Goal: Task Accomplishment & Management: Use online tool/utility

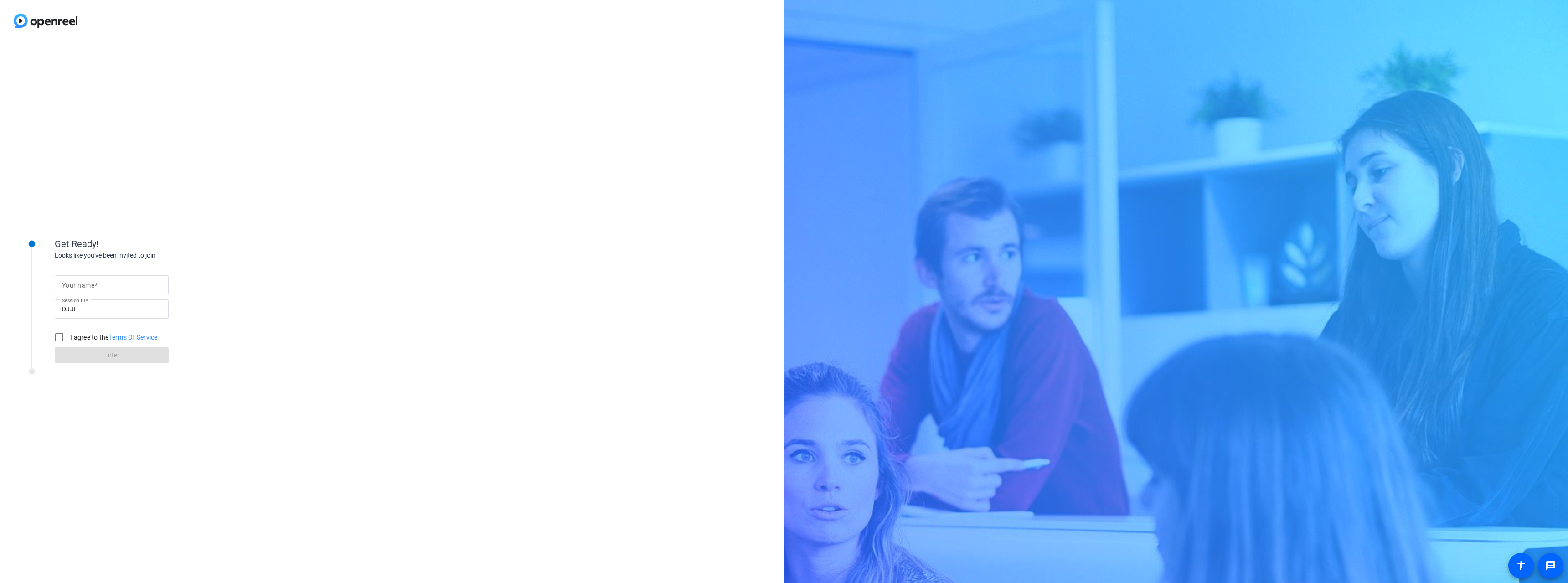
click at [110, 283] on input "Your name" at bounding box center [111, 285] width 99 height 11
type input "[PERSON_NAME]"
click at [60, 333] on input "I agree to the Terms Of Service" at bounding box center [59, 337] width 18 height 18
checkbox input "true"
drag, startPoint x: 77, startPoint y: 344, endPoint x: 76, endPoint y: 349, distance: 5.1
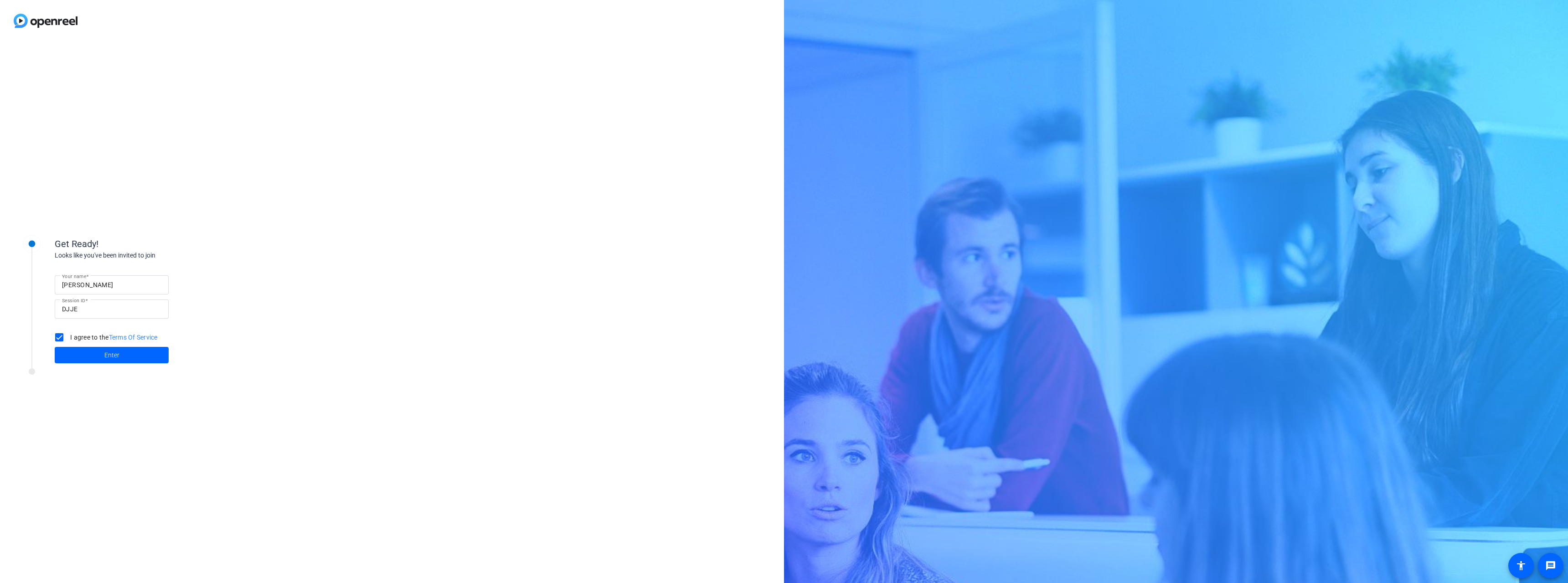
click at [77, 346] on span at bounding box center [111, 355] width 114 height 22
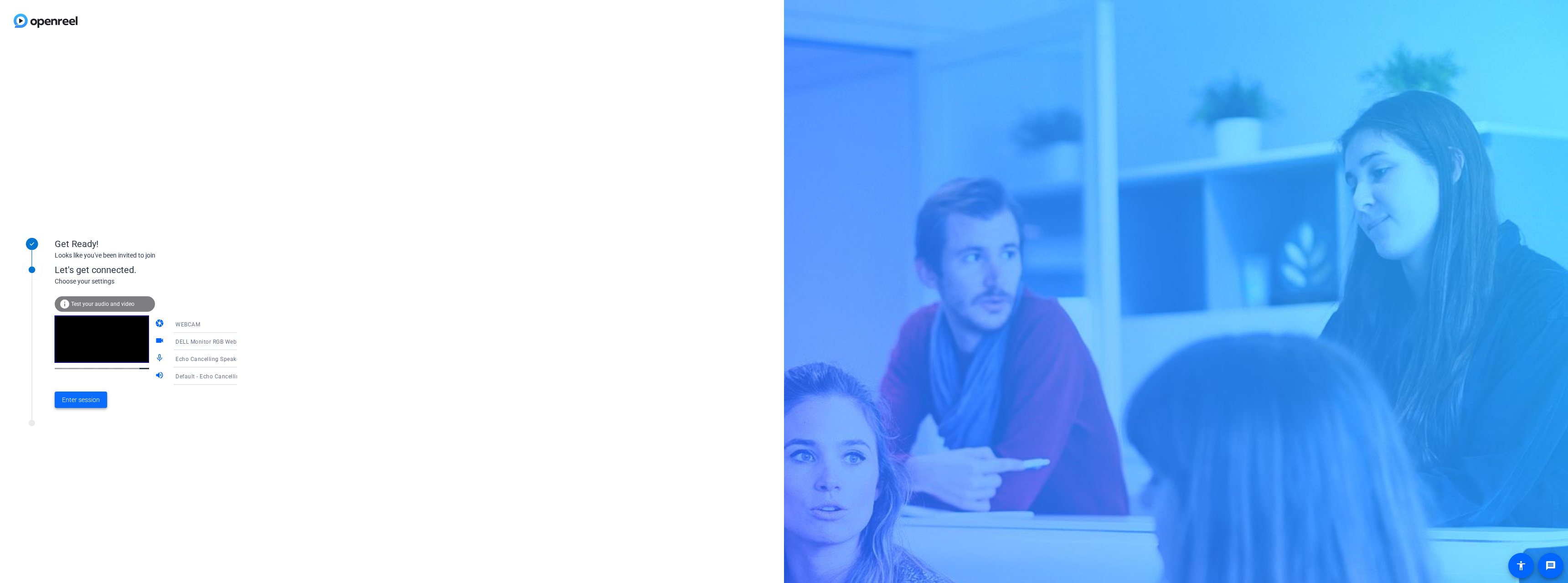
click at [83, 400] on span "Enter session" at bounding box center [81, 400] width 38 height 10
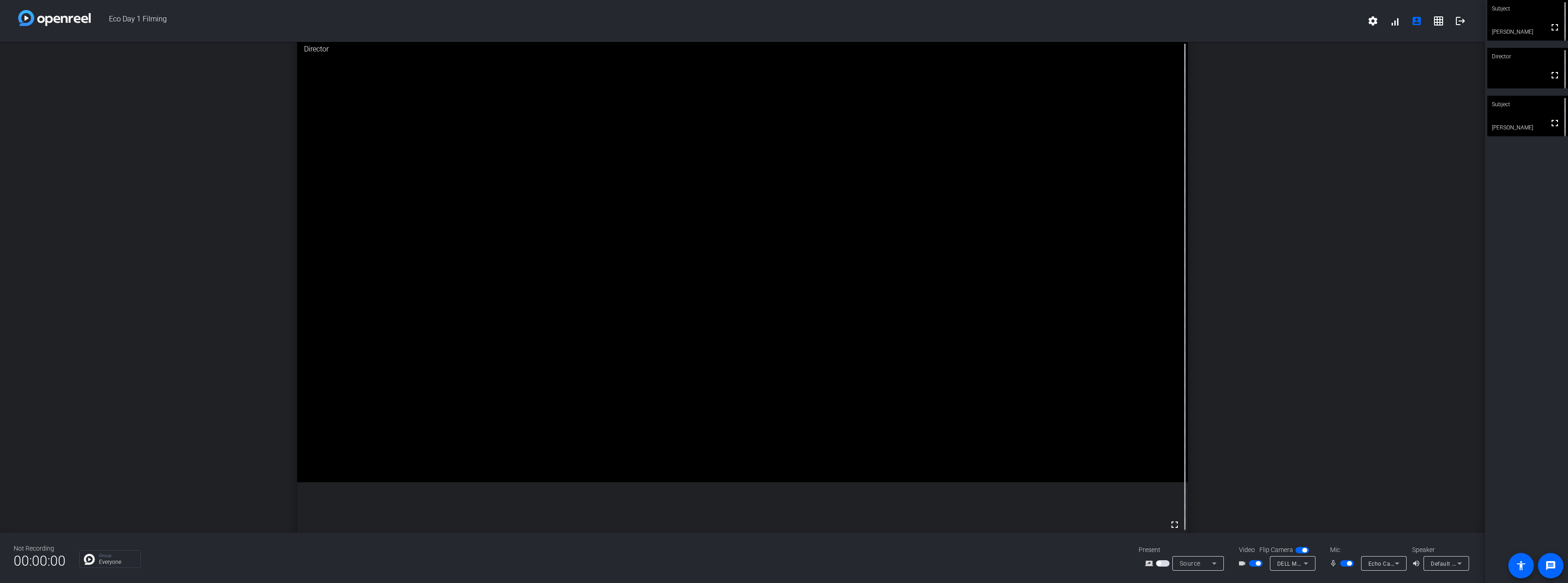
click at [934, 58] on div "Director" at bounding box center [743, 49] width 891 height 24
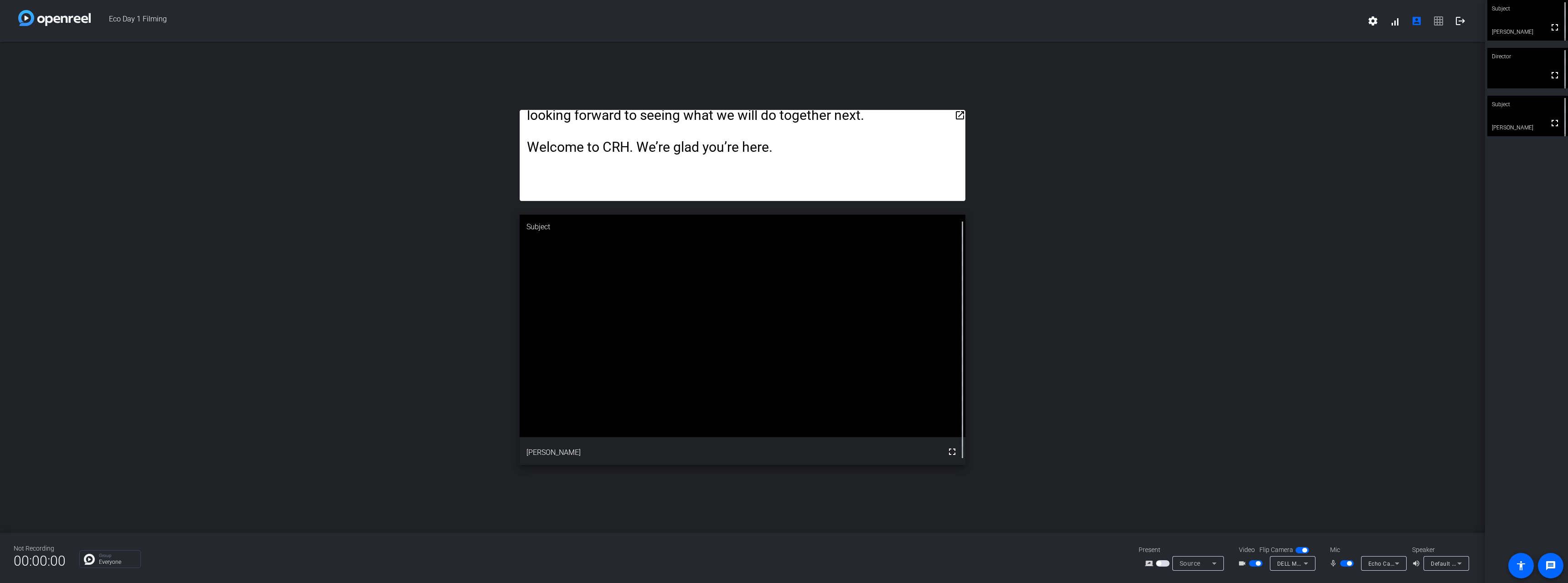
click at [961, 114] on mat-icon "open_in_new" at bounding box center [960, 115] width 11 height 11
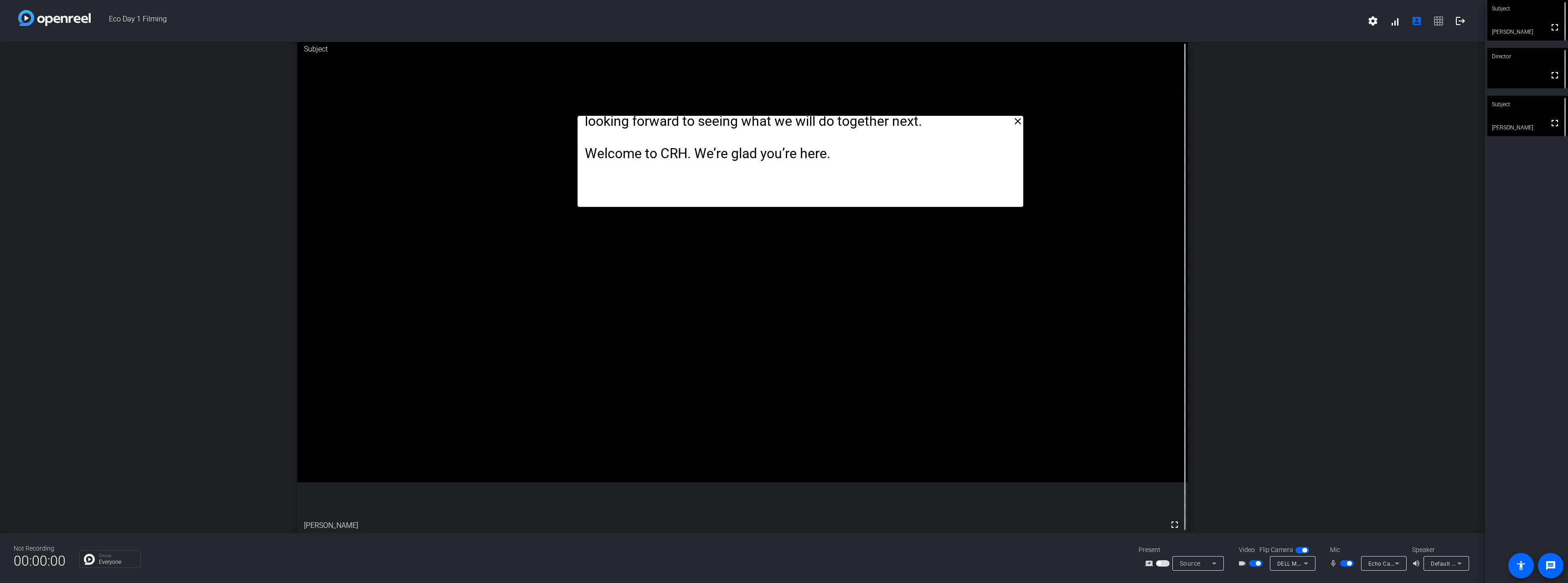
drag, startPoint x: 823, startPoint y: 139, endPoint x: 875, endPoint y: 203, distance: 82.5
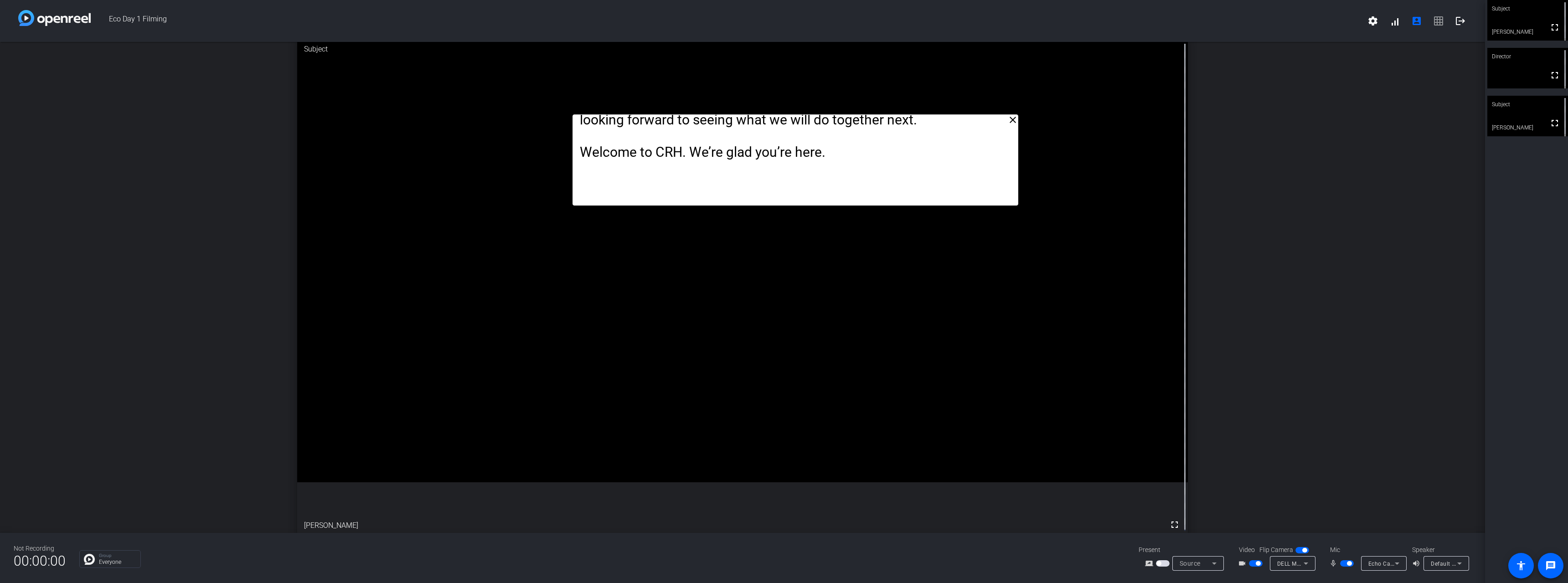
drag, startPoint x: 824, startPoint y: 135, endPoint x: 771, endPoint y: 152, distance: 55.7
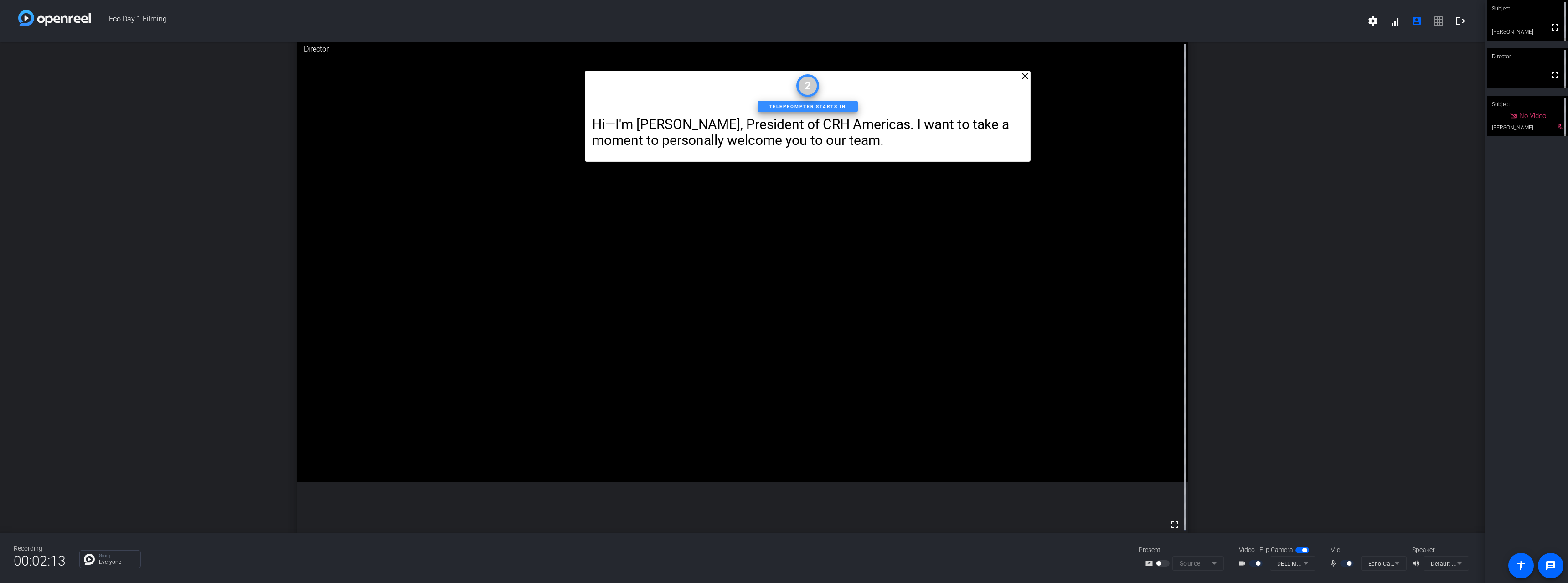
drag, startPoint x: 738, startPoint y: 152, endPoint x: 751, endPoint y: 108, distance: 45.9
click at [751, 108] on div "close Hi—I'm [PERSON_NAME], President of CRH Americas. I want to take a moment …" at bounding box center [808, 116] width 446 height 91
drag, startPoint x: 886, startPoint y: 148, endPoint x: 880, endPoint y: 147, distance: 6.1
click at [880, 147] on p "Hi—I'm [PERSON_NAME], President of CRH Americas. I want to take a moment to per…" at bounding box center [802, 131] width 431 height 32
